Goal: Contribute content: Contribute content

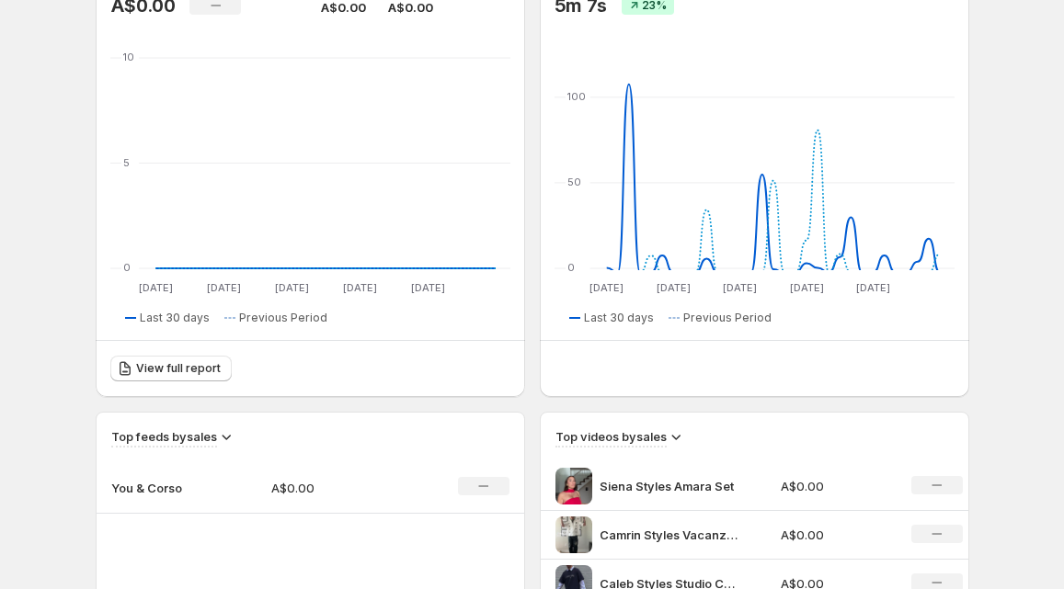
scroll to position [676, 0]
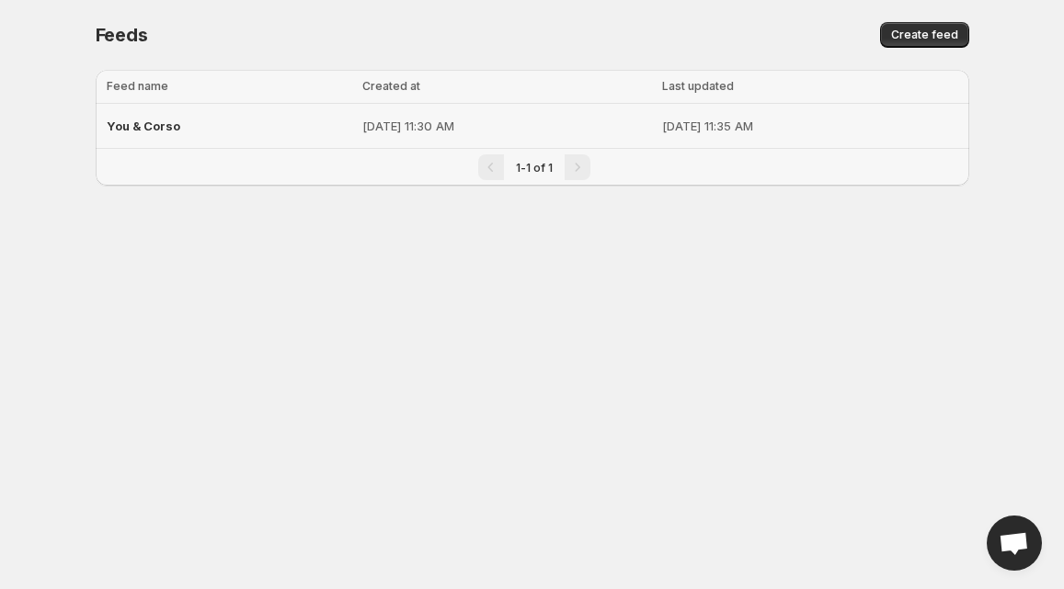
click at [148, 132] on div "You & Corso" at bounding box center [230, 125] width 246 height 33
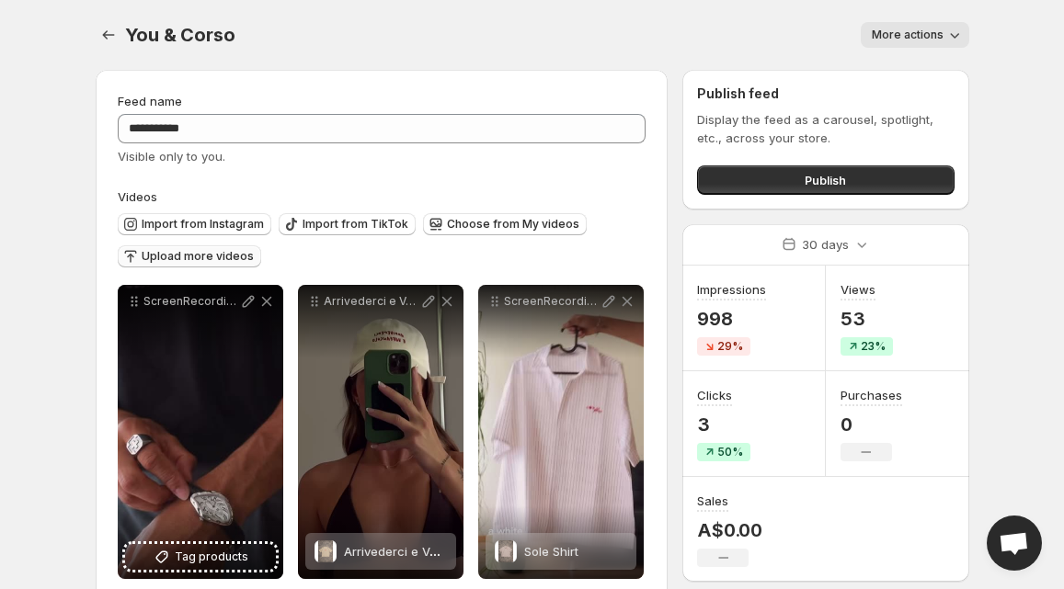
click at [207, 258] on span "Upload more videos" at bounding box center [198, 256] width 112 height 15
click at [201, 254] on span "Upload more videos" at bounding box center [198, 256] width 112 height 15
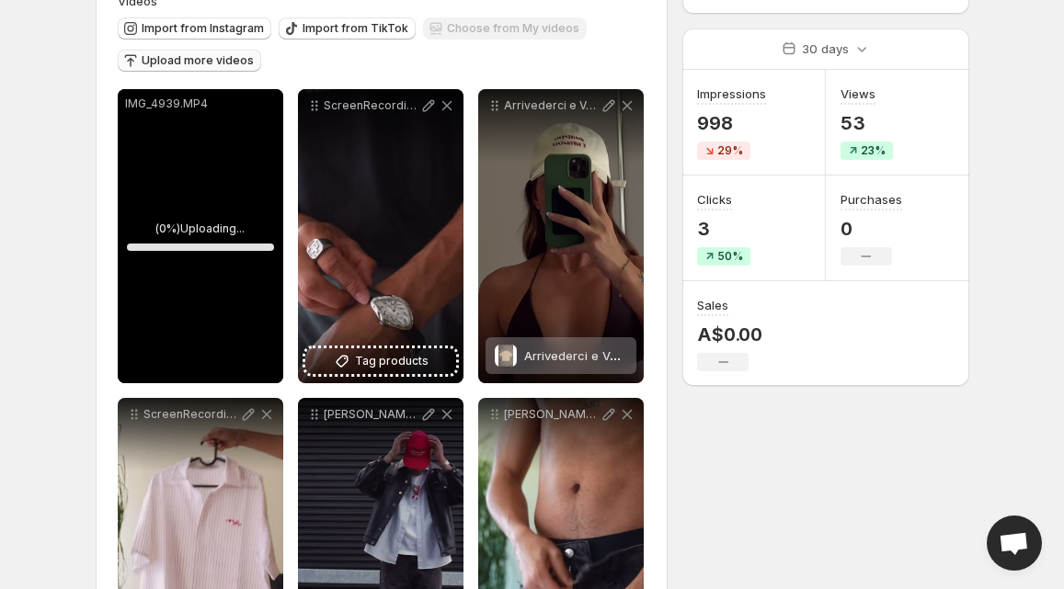
scroll to position [253, 0]
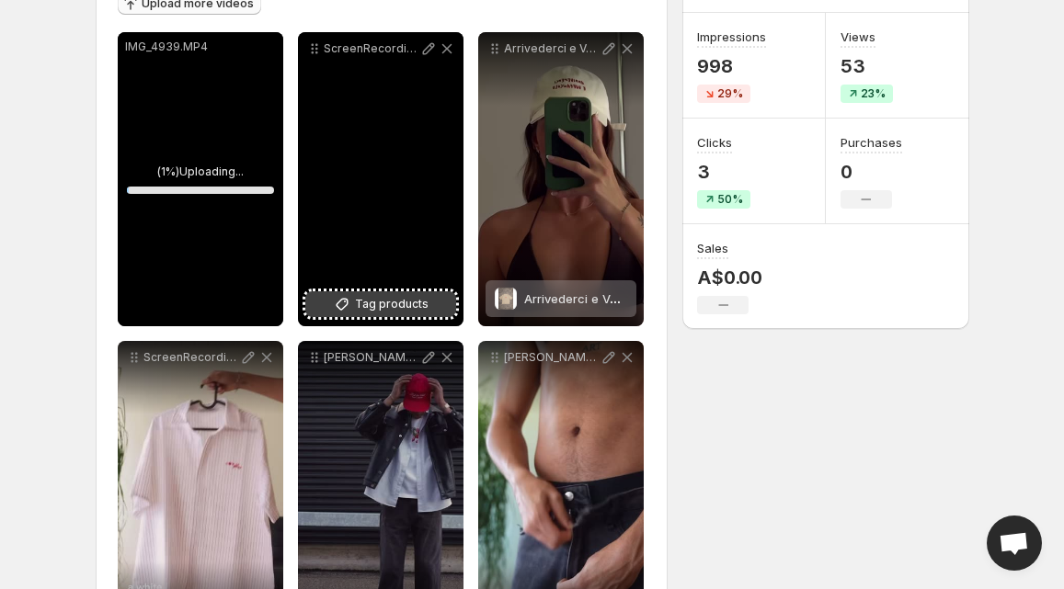
click at [354, 307] on button "Tag products" at bounding box center [380, 304] width 151 height 26
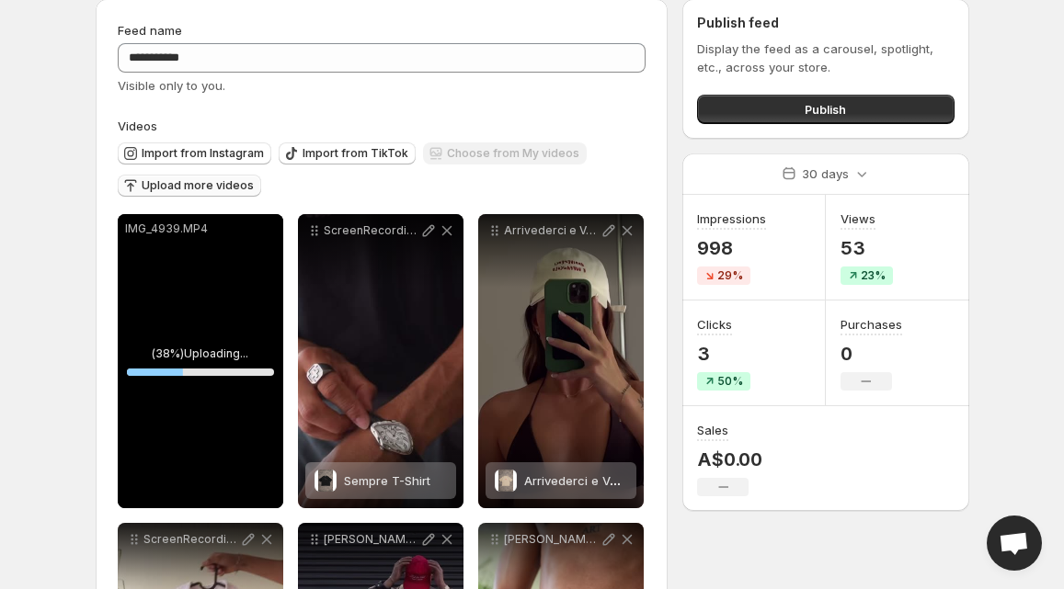
scroll to position [100, 0]
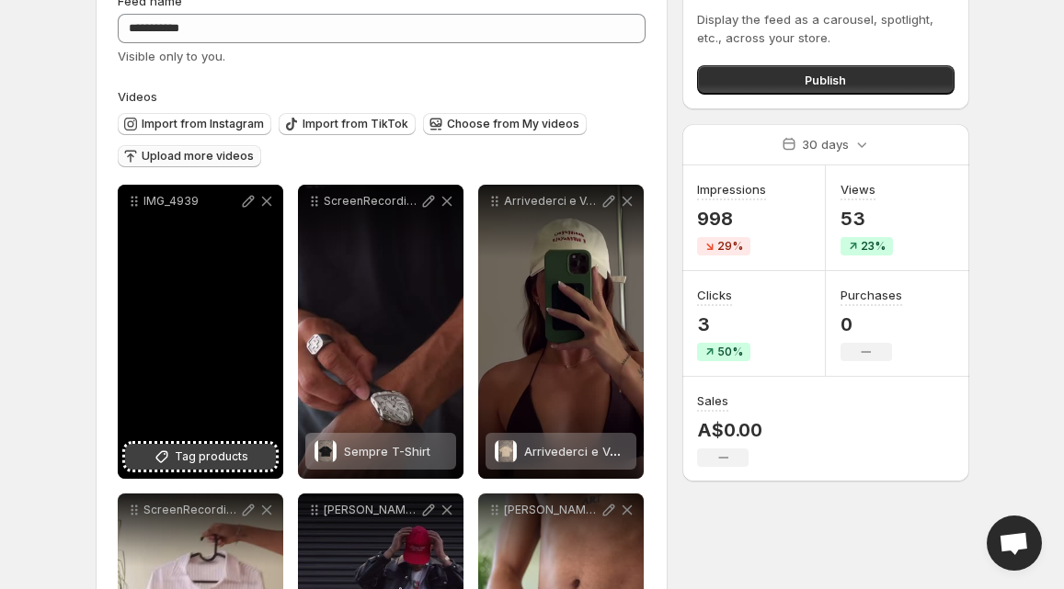
click at [181, 464] on span "Tag products" at bounding box center [212, 457] width 74 height 18
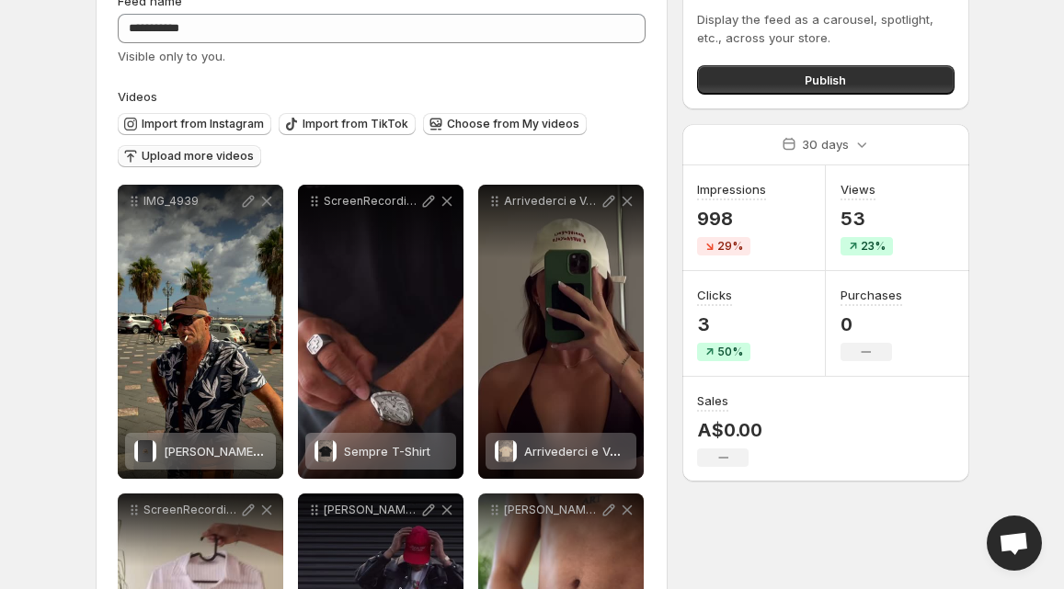
scroll to position [0, 0]
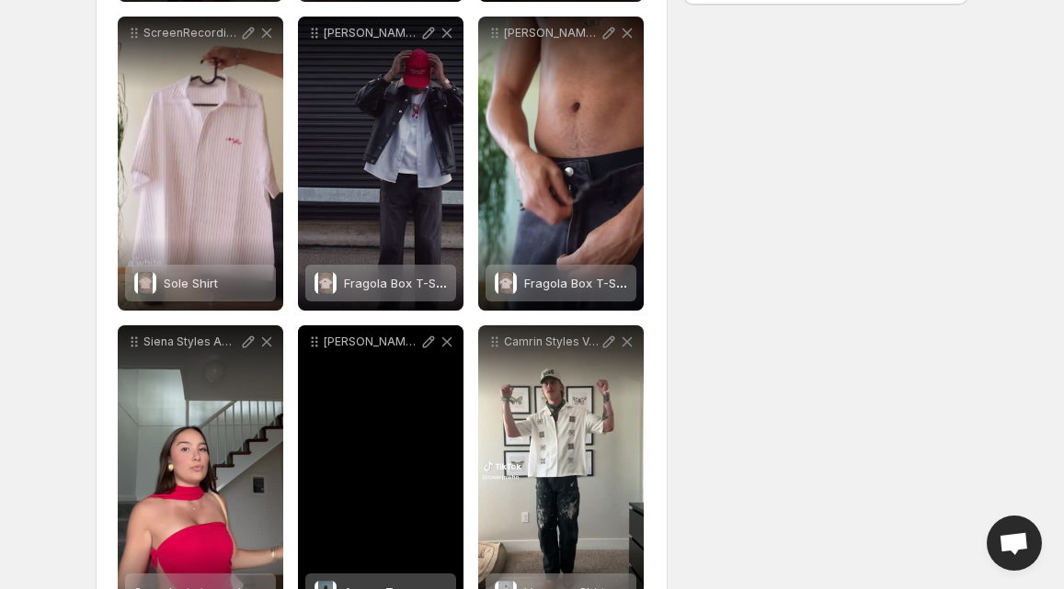
scroll to position [547, 0]
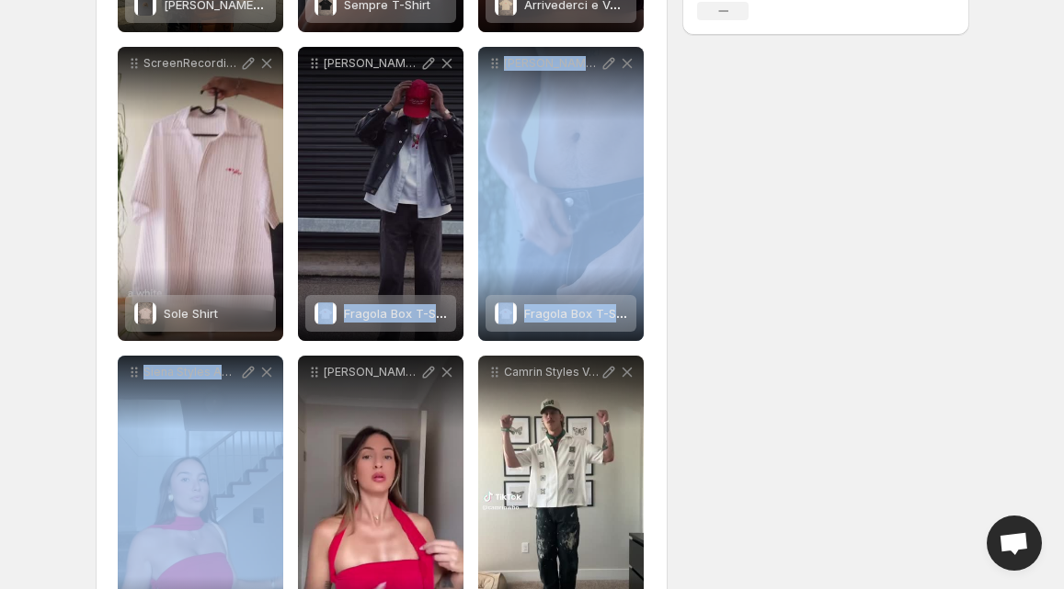
drag, startPoint x: 192, startPoint y: 427, endPoint x: 461, endPoint y: 198, distance: 352.9
click at [461, 198] on div "**********" at bounding box center [382, 503] width 529 height 1530
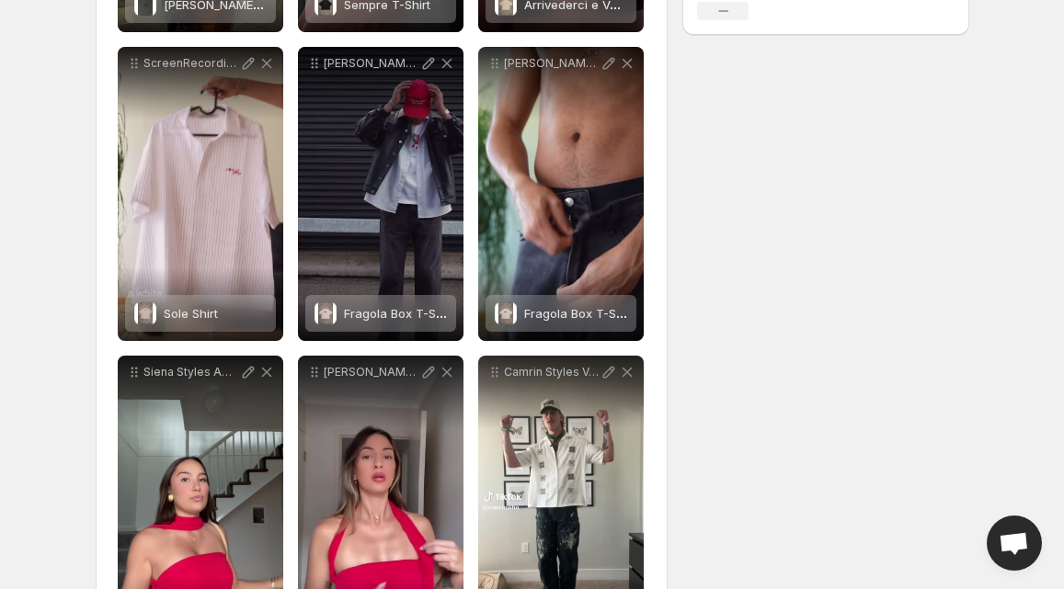
click at [713, 228] on div "**********" at bounding box center [525, 410] width 888 height 1804
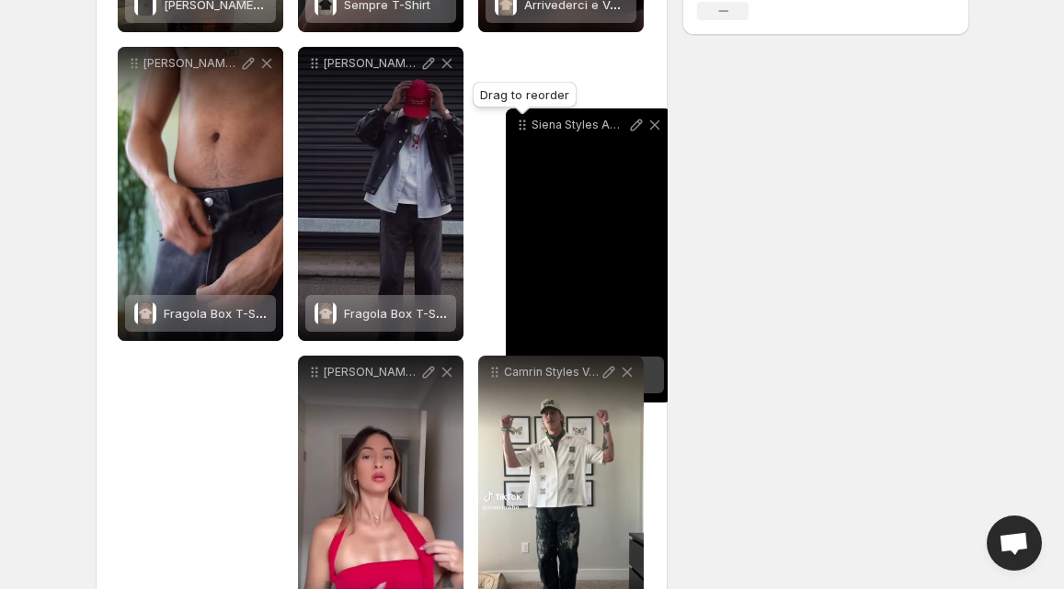
drag, startPoint x: 132, startPoint y: 371, endPoint x: 519, endPoint y: 117, distance: 462.1
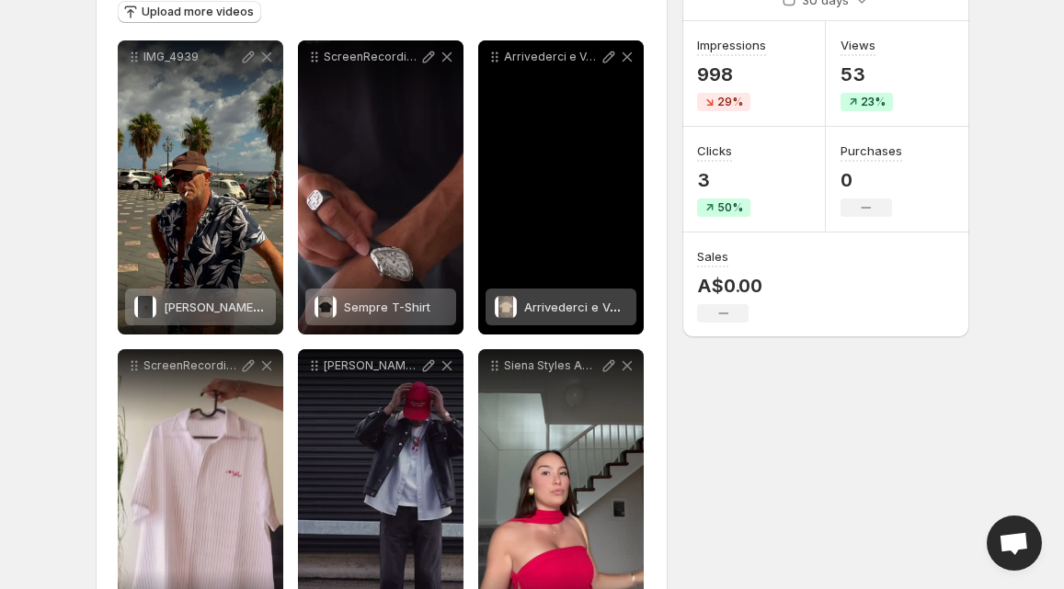
scroll to position [0, 0]
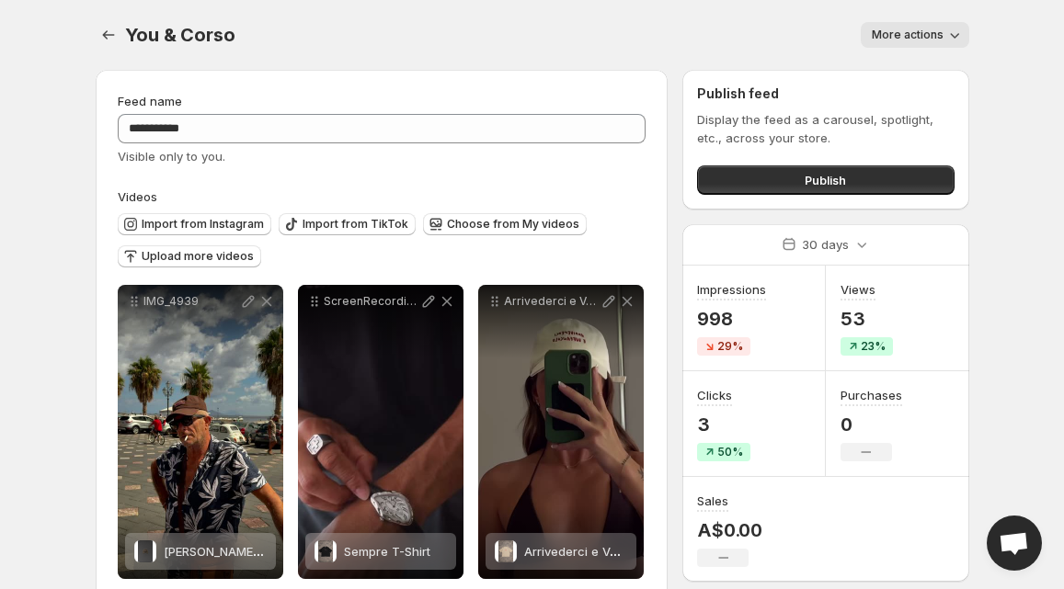
click at [788, 164] on div "Publish" at bounding box center [825, 176] width 257 height 37
click at [771, 180] on button "Publish" at bounding box center [825, 180] width 257 height 29
